Goal: Information Seeking & Learning: Learn about a topic

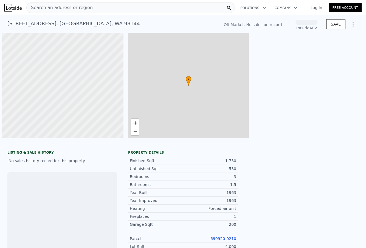
scroll to position [0, 2]
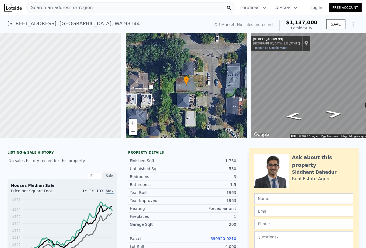
click at [311, 24] on span "$1,137,000" at bounding box center [301, 22] width 31 height 6
drag, startPoint x: 315, startPoint y: 23, endPoint x: 281, endPoint y: 22, distance: 34.6
click at [281, 22] on div "Off Market. No sales on record $1,137,000 Lotside ARV" at bounding box center [265, 25] width 107 height 15
copy div "$1,137,000"
click at [138, 12] on div "Search an address or region" at bounding box center [130, 7] width 208 height 11
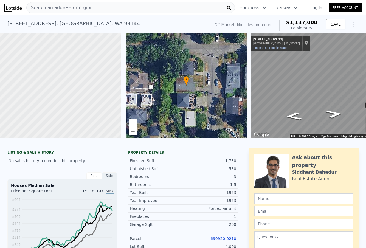
click at [78, 5] on span "Search an address or region" at bounding box center [60, 7] width 66 height 7
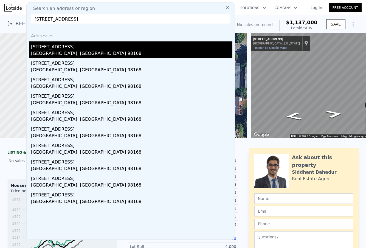
type input "[STREET_ADDRESS]"
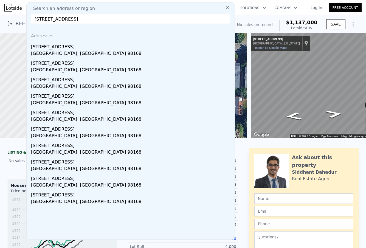
drag, startPoint x: 93, startPoint y: 52, endPoint x: 140, endPoint y: 1, distance: 70.1
click at [93, 52] on div "[GEOGRAPHIC_DATA], [GEOGRAPHIC_DATA] 98168" at bounding box center [131, 54] width 201 height 8
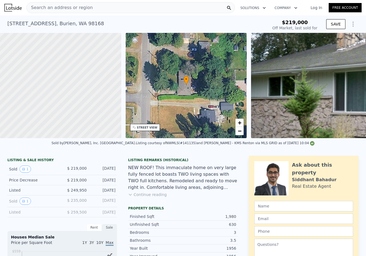
type input "$ 804,000"
type input "$ 506,007"
drag, startPoint x: 287, startPoint y: 19, endPoint x: 273, endPoint y: 20, distance: 14.3
click at [278, 20] on div "$219,000" at bounding box center [294, 22] width 45 height 5
copy span "$219,000"
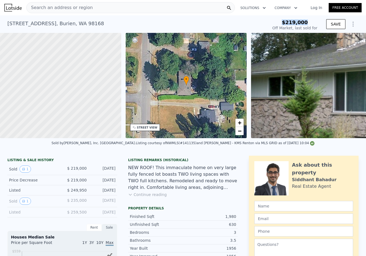
click at [17, 20] on div "[STREET_ADDRESS]" at bounding box center [55, 24] width 97 height 8
click at [153, 128] on div "STREET VIEW" at bounding box center [147, 128] width 21 height 4
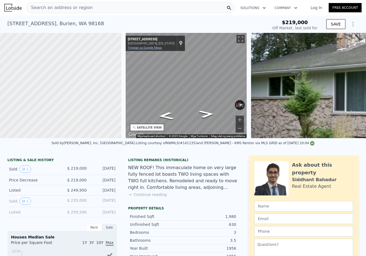
click at [151, 48] on link "Tingnan sa Google Maps" at bounding box center [145, 48] width 34 height 4
click at [112, 7] on div "Search an address or region" at bounding box center [130, 7] width 208 height 11
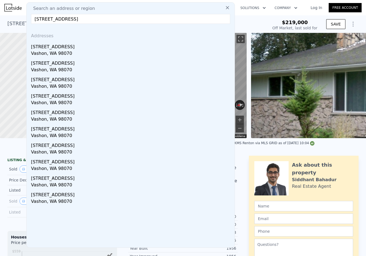
type input "[STREET_ADDRESS]"
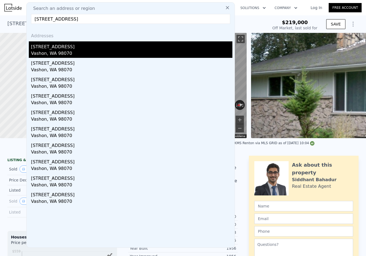
click at [86, 51] on div "Vashon, WA 98070" at bounding box center [131, 54] width 201 height 8
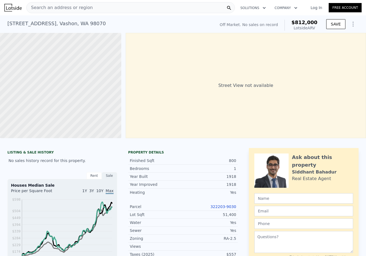
click at [310, 22] on span "$812,000" at bounding box center [304, 22] width 26 height 6
click at [311, 24] on span "$812,000" at bounding box center [304, 22] width 26 height 6
drag, startPoint x: 320, startPoint y: 22, endPoint x: 295, endPoint y: 23, distance: 24.1
click at [295, 23] on div "Off Market. No sales on record $812,000 Lotside ARV SAVE" at bounding box center [288, 25] width 141 height 15
copy span "$812,000"
